Goal: Task Accomplishment & Management: Use online tool/utility

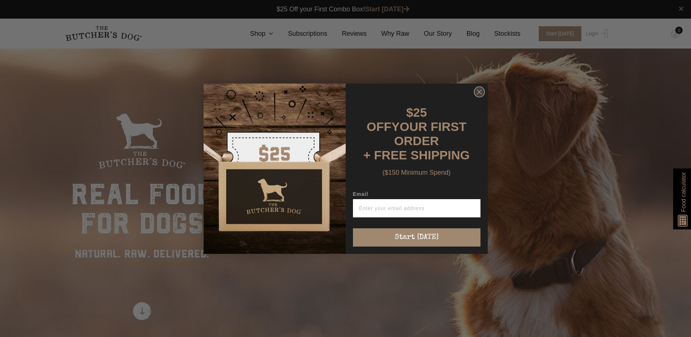
click at [479, 92] on circle "Close dialog" at bounding box center [479, 91] width 11 height 11
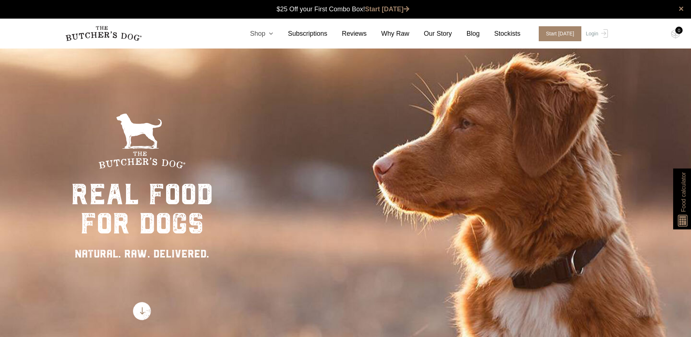
click at [273, 33] on icon at bounding box center [269, 33] width 8 height 7
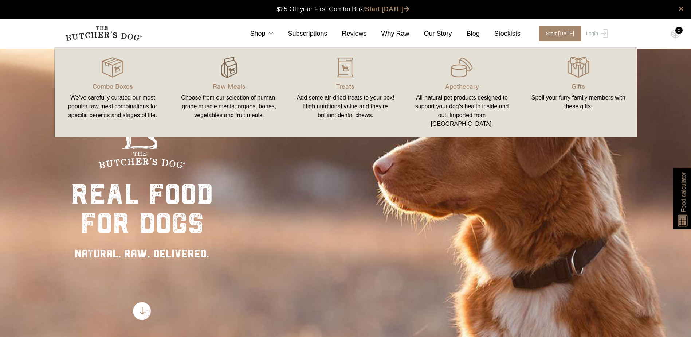
click at [227, 70] on img at bounding box center [229, 67] width 22 height 22
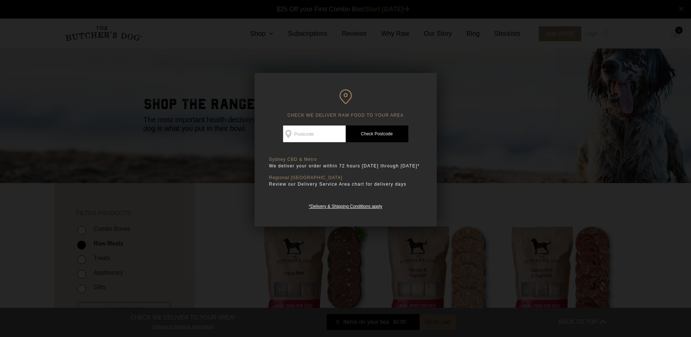
click at [322, 135] on input "Check Availability At" at bounding box center [314, 133] width 63 height 17
type input "2011"
click at [370, 133] on link "Check Postcode" at bounding box center [377, 133] width 63 height 17
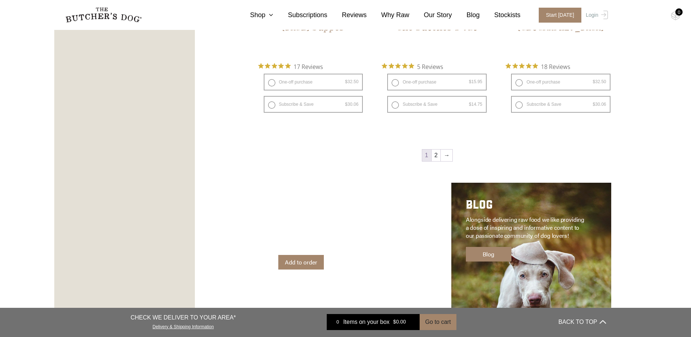
scroll to position [1130, 0]
